Goal: Transaction & Acquisition: Purchase product/service

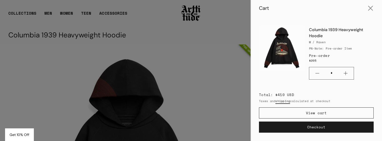
scroll to position [130, 0]
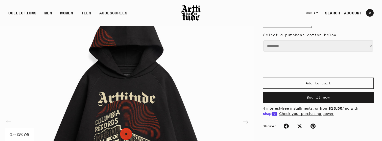
scroll to position [130, 0]
click at [193, 8] on img at bounding box center [191, 12] width 20 height 17
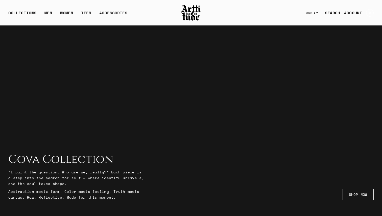
click at [369, 13] on span "2" at bounding box center [370, 12] width 2 height 3
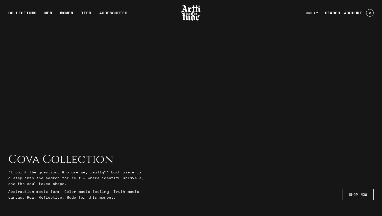
click at [1, 28] on div at bounding box center [191, 108] width 382 height 216
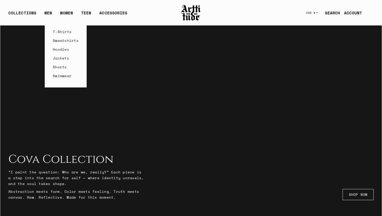
click at [61, 32] on link "T-Shirts" at bounding box center [66, 31] width 26 height 9
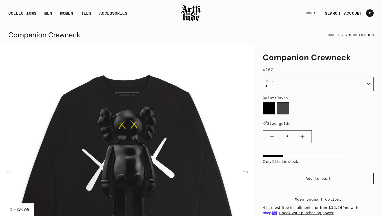
scroll to position [17, 0]
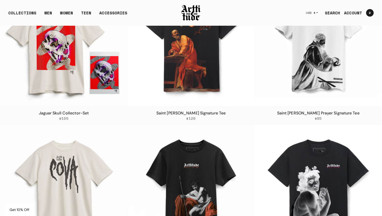
scroll to position [399, 0]
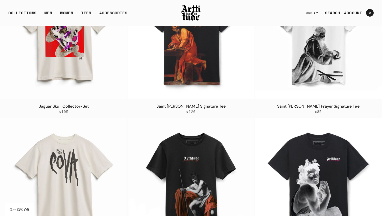
click at [69, 64] on img at bounding box center [63, 36] width 127 height 127
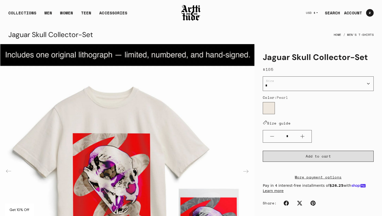
click at [332, 154] on button "Add to cart" at bounding box center [317, 156] width 111 height 11
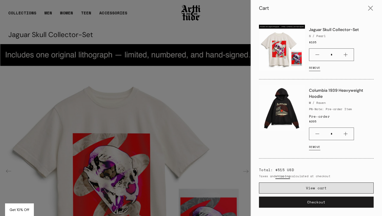
click at [309, 188] on link "View cart" at bounding box center [316, 188] width 115 height 11
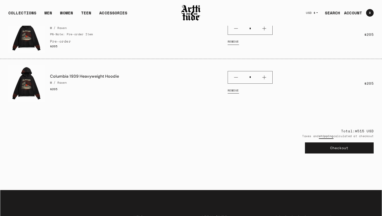
scroll to position [151, 0]
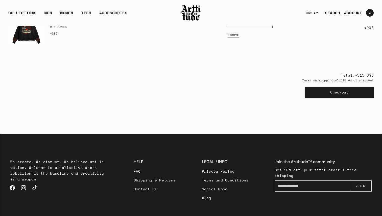
click at [339, 94] on button "Checkout" at bounding box center [339, 92] width 69 height 11
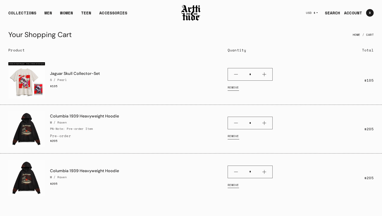
click at [231, 136] on link "Remove" at bounding box center [232, 137] width 11 height 10
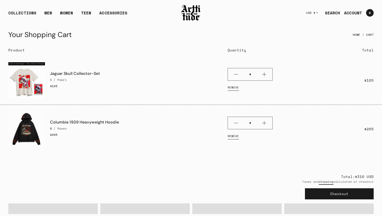
click at [234, 148] on div "Columbia 1939 Heavyweight Hoodie M / Raven $205 * Quantity Remove * Quantity Re…" at bounding box center [190, 132] width 381 height 43
click at [234, 135] on link "Remove" at bounding box center [232, 137] width 11 height 10
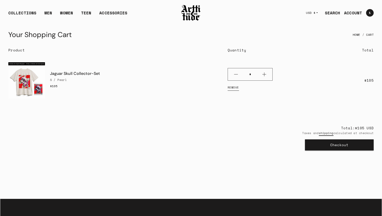
click at [350, 146] on button "Checkout" at bounding box center [339, 145] width 69 height 11
